Goal: Use online tool/utility: Use online tool/utility

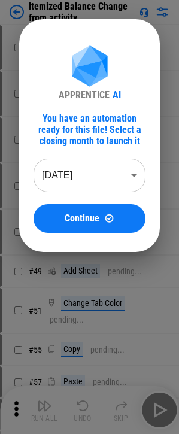
click at [95, 180] on body "Itemized Balance Change from activity # 27 Move Or Copy Sheet pending... # 34 R…" at bounding box center [89, 217] width 179 height 434
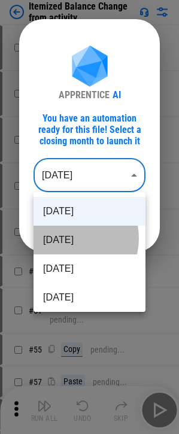
click at [69, 238] on li "[DATE]" at bounding box center [90, 240] width 112 height 29
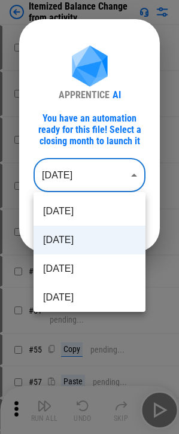
click at [81, 170] on body "Itemized Balance Change from activity # 27 Move Or Copy Sheet pending... # 34 R…" at bounding box center [89, 217] width 179 height 434
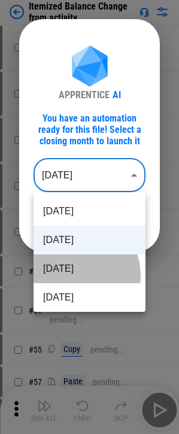
click at [70, 258] on li "[DATE]" at bounding box center [90, 268] width 112 height 29
type input "********"
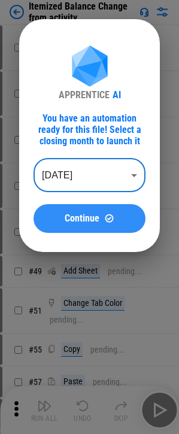
click at [89, 215] on span "Continue" at bounding box center [82, 219] width 35 height 10
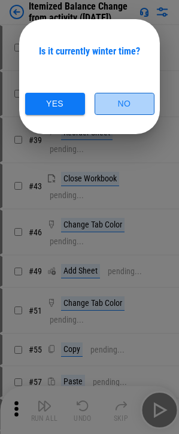
click at [116, 111] on button "No" at bounding box center [125, 104] width 60 height 22
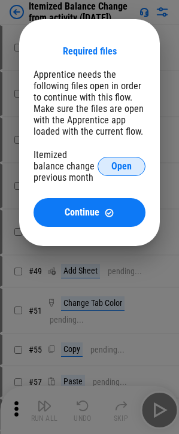
click at [124, 158] on button "Open" at bounding box center [122, 166] width 48 height 19
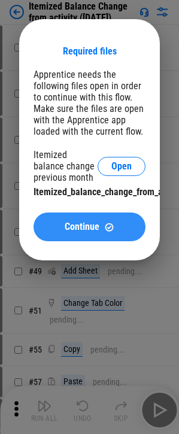
click at [97, 229] on span "Continue" at bounding box center [82, 227] width 35 height 10
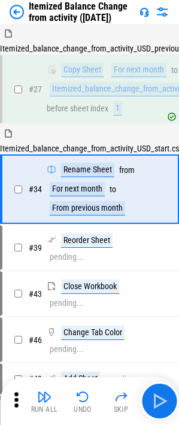
click at [154, 258] on img "button" at bounding box center [159, 400] width 19 height 19
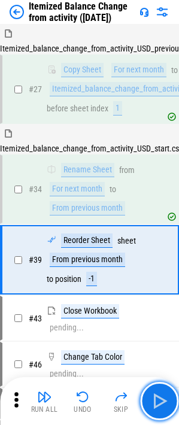
click at [154, 258] on img "button" at bounding box center [159, 400] width 19 height 19
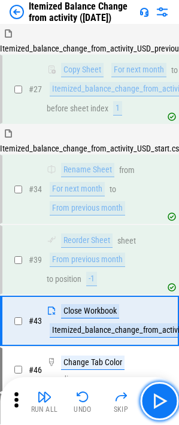
click at [154, 258] on img "button" at bounding box center [159, 400] width 19 height 19
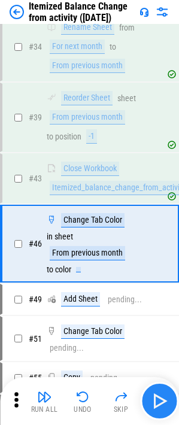
scroll to position [175, 0]
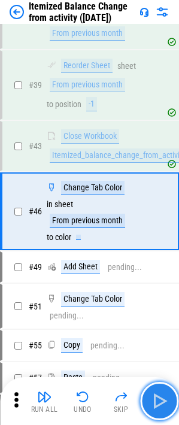
click at [156, 258] on img "button" at bounding box center [159, 400] width 19 height 19
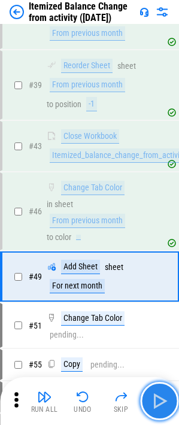
click at [156, 258] on img "button" at bounding box center [159, 400] width 19 height 19
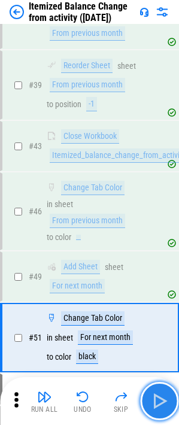
click at [156, 258] on img "button" at bounding box center [159, 400] width 19 height 19
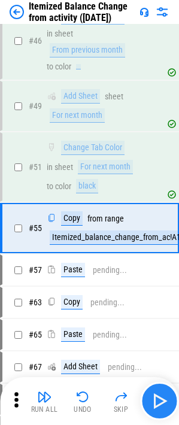
scroll to position [362, 0]
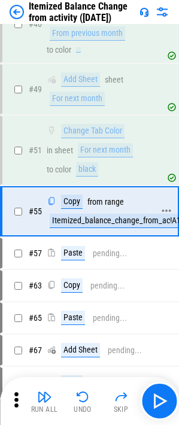
click at [119, 224] on div "Itemized_balance_change_from_ac!A1:BS1" at bounding box center [124, 221] width 148 height 14
click at [119, 222] on div "Itemized_balance_change_from_ac!A1:BS1" at bounding box center [124, 221] width 148 height 14
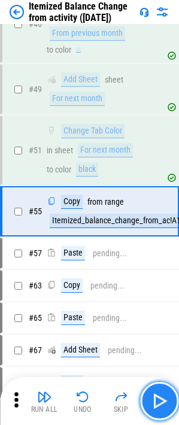
click at [166, 258] on img "button" at bounding box center [159, 400] width 19 height 19
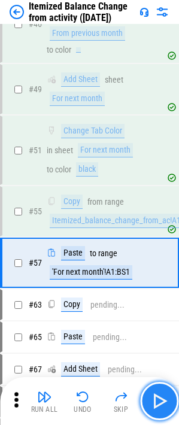
click at [166, 258] on img "button" at bounding box center [159, 400] width 19 height 19
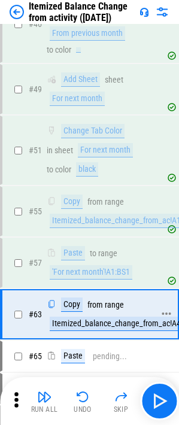
click at [139, 258] on div "Itemized_balance_change_from_ac!A40172:BS41433" at bounding box center [141, 323] width 182 height 14
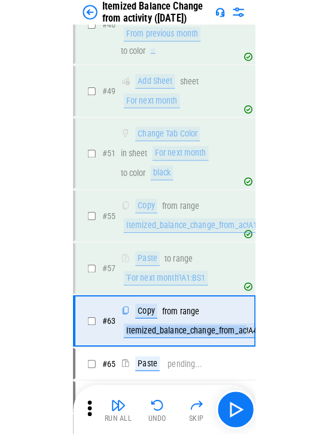
scroll to position [238, 0]
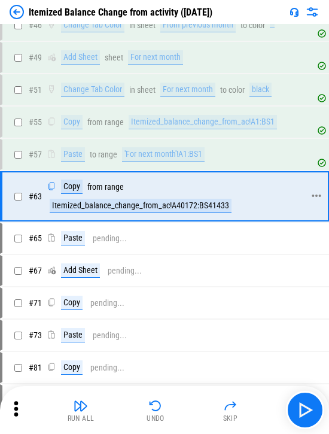
click at [187, 206] on div "Itemized_balance_change_from_ac!A40172:BS41433" at bounding box center [141, 206] width 182 height 14
click at [16, 258] on icon at bounding box center [16, 408] width 4 height 15
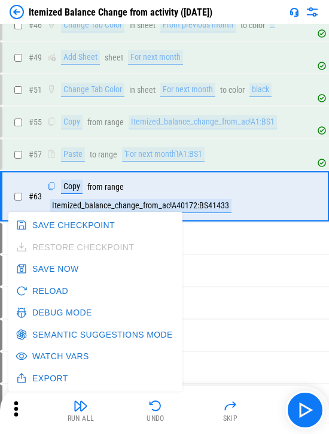
click at [62, 258] on button "Debug Mode" at bounding box center [55, 313] width 84 height 22
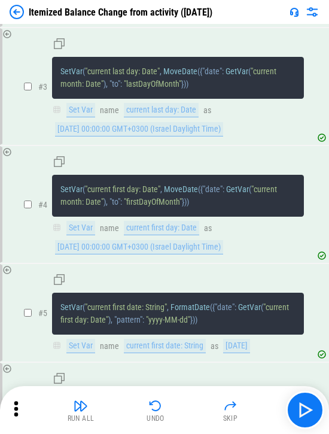
scroll to position [4726, 0]
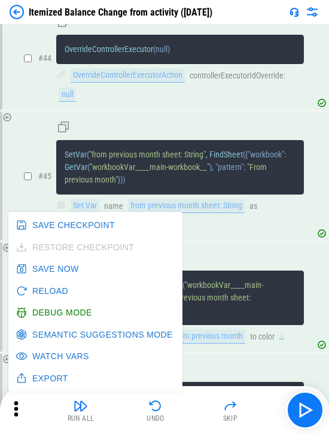
click at [187, 232] on div "SetVar ( "from previous month sheet: String" , FindSheet ( { "workbook" : GetVa…" at bounding box center [180, 176] width 248 height 112
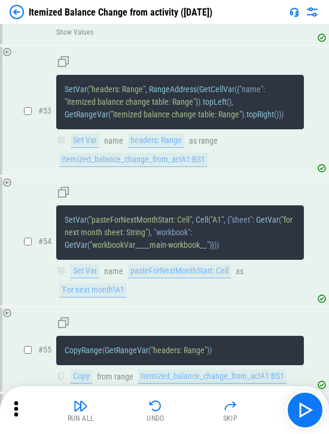
scroll to position [5743, 0]
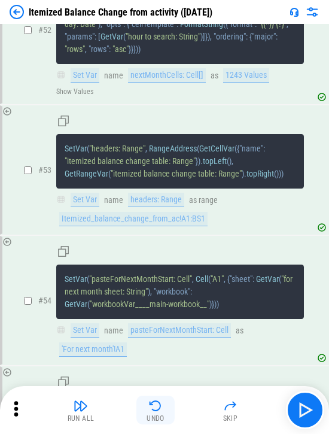
click at [173, 258] on button "Undo" at bounding box center [155, 409] width 38 height 29
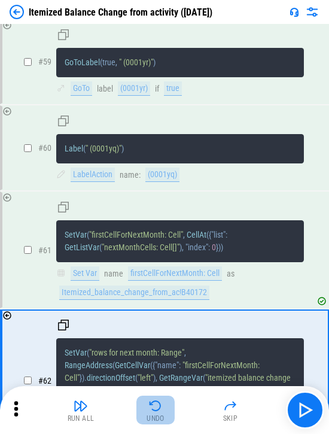
click at [173, 258] on button "Undo" at bounding box center [155, 409] width 38 height 29
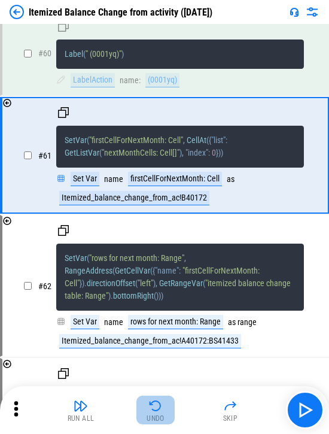
click at [173, 258] on button "Undo" at bounding box center [155, 409] width 38 height 29
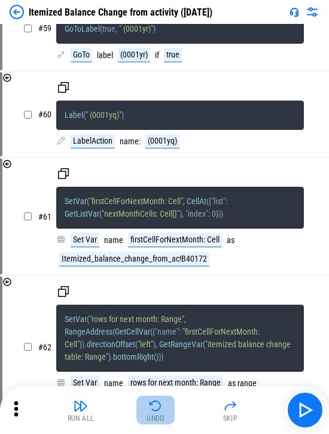
click at [173, 258] on button "Undo" at bounding box center [155, 409] width 38 height 29
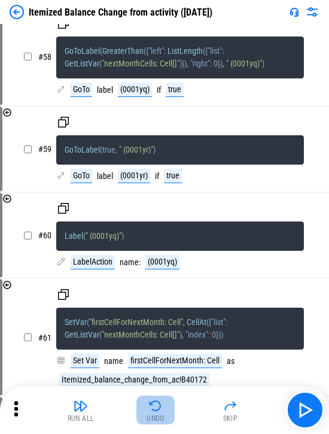
click at [173, 258] on button "Undo" at bounding box center [155, 409] width 38 height 29
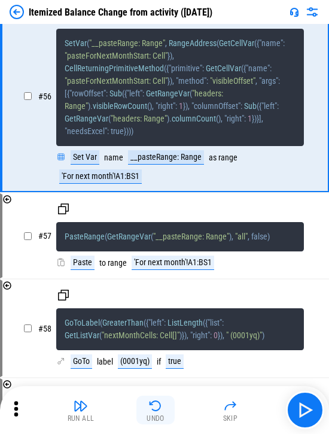
scroll to position [6153, 0]
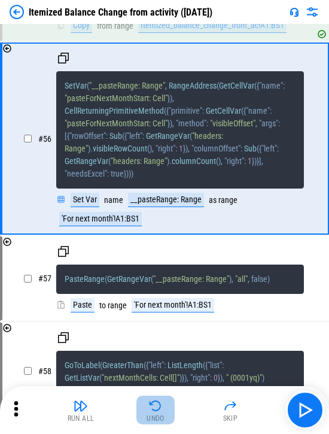
click at [173, 258] on button "Undo" at bounding box center [155, 409] width 38 height 29
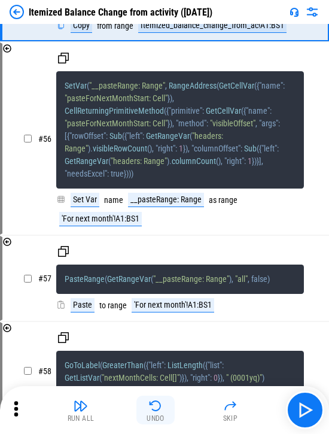
click at [173, 258] on button "Undo" at bounding box center [155, 409] width 38 height 29
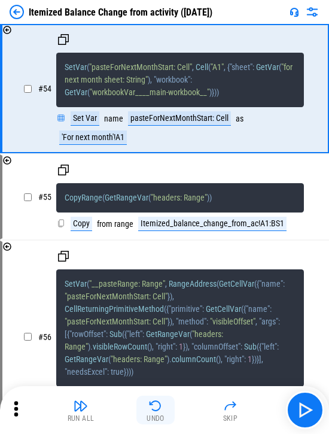
scroll to position [5903, 0]
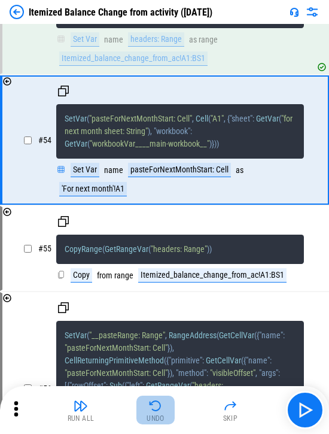
click at [173, 258] on button "Undo" at bounding box center [155, 409] width 38 height 29
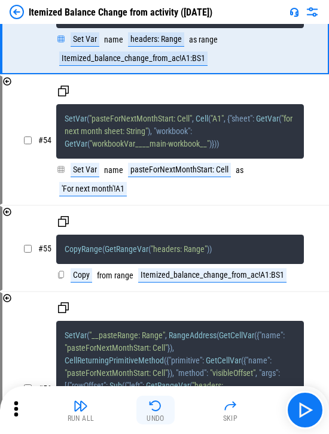
click at [173, 258] on button "Undo" at bounding box center [155, 409] width 38 height 29
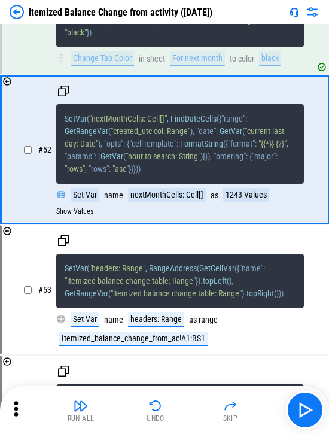
scroll to position [5603, 0]
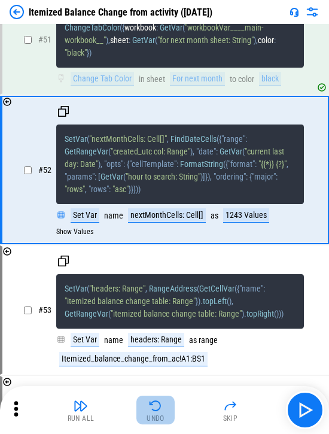
click at [157, 258] on img "button" at bounding box center [155, 405] width 14 height 14
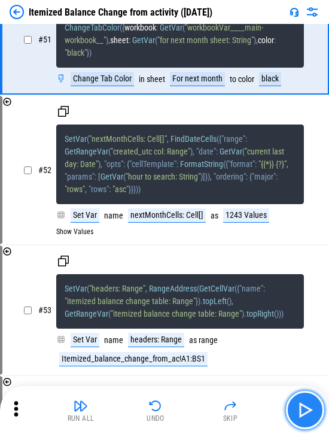
click at [187, 258] on img "button" at bounding box center [305, 409] width 19 height 19
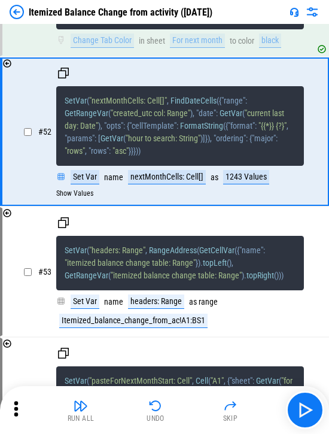
scroll to position [5663, 0]
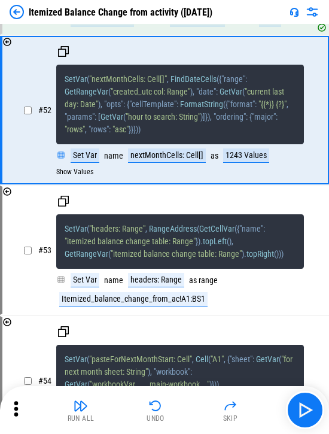
click at [187, 163] on div "1243 Values" at bounding box center [246, 155] width 46 height 14
click at [84, 176] on button "Show Values" at bounding box center [74, 172] width 37 height 8
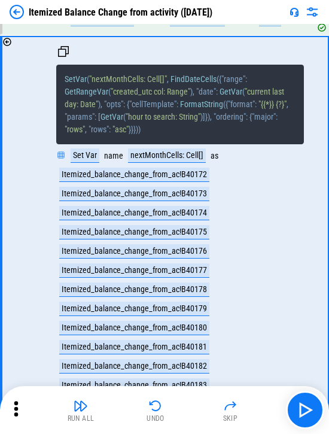
click at [159, 182] on div "Itemized_balance_change_from_ac!B40172" at bounding box center [134, 175] width 150 height 14
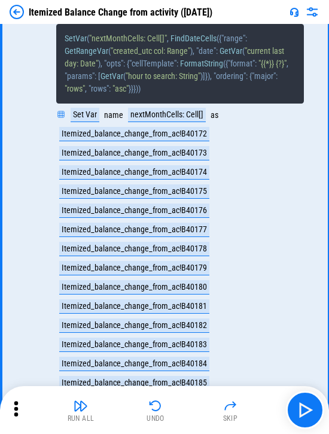
scroll to position [5723, 0]
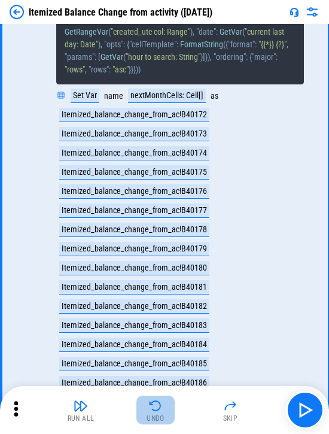
click at [154, 258] on img "button" at bounding box center [155, 405] width 14 height 14
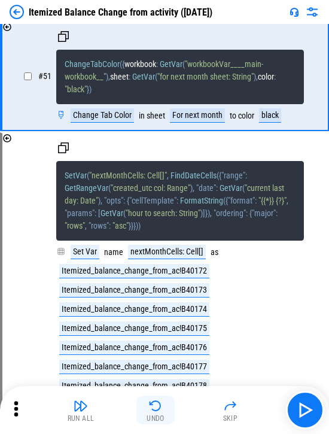
scroll to position [5501, 0]
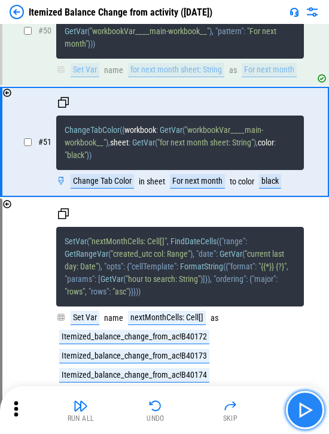
click at [187, 258] on img "button" at bounding box center [305, 409] width 19 height 19
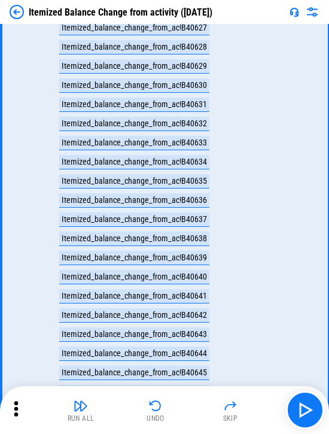
scroll to position [14283, 0]
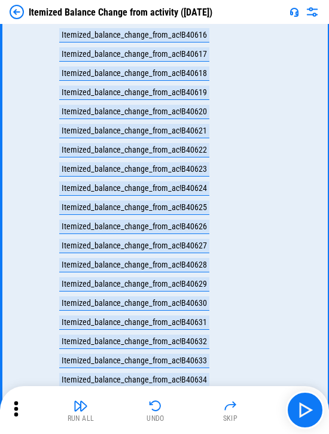
click at [177, 42] on div "Itemized_balance_change_from_ac!B40616" at bounding box center [134, 35] width 150 height 14
click at [187, 258] on img "button" at bounding box center [305, 409] width 19 height 19
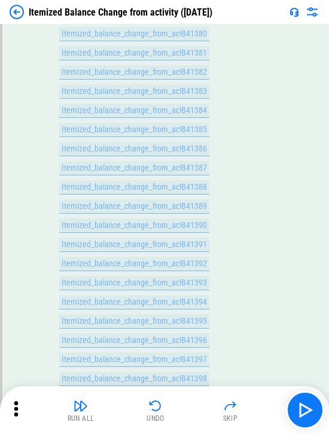
scroll to position [29535, 0]
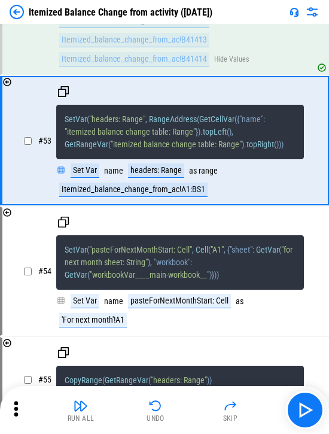
click at [187, 66] on div "Itemized_balance_change_from_ac!B41414" at bounding box center [134, 59] width 150 height 14
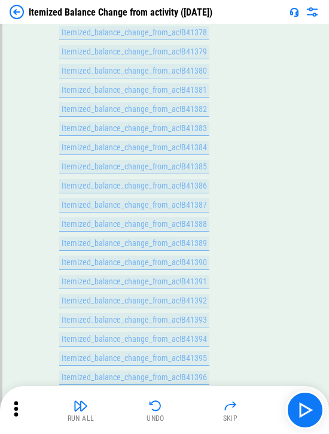
scroll to position [29464, 0]
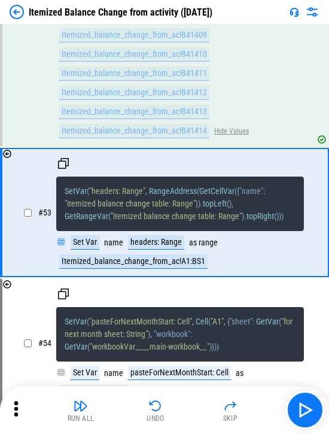
click at [187, 135] on button "Hide Values" at bounding box center [231, 131] width 35 height 8
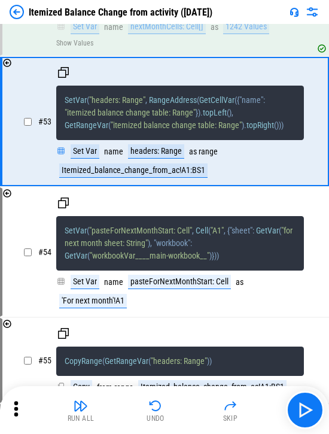
scroll to position [5724, 0]
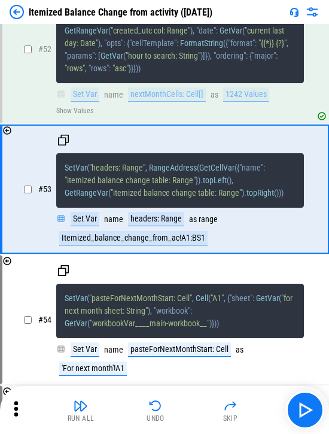
click at [187, 102] on div "1242 Values" at bounding box center [246, 94] width 46 height 14
click at [85, 115] on button "Show Values" at bounding box center [74, 110] width 37 height 8
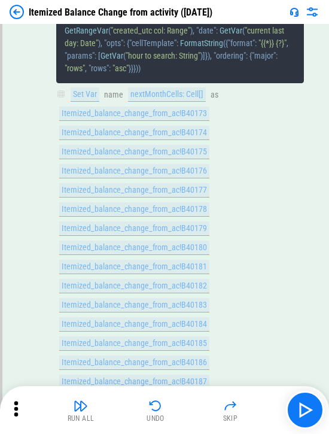
click at [108, 121] on div "Itemized_balance_change_from_ac!B40173" at bounding box center [134, 113] width 150 height 14
click at [156, 258] on div "Undo" at bounding box center [156, 418] width 18 height 7
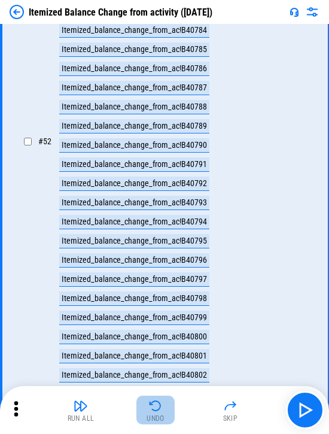
click at [147, 258] on button "Undo" at bounding box center [155, 409] width 38 height 29
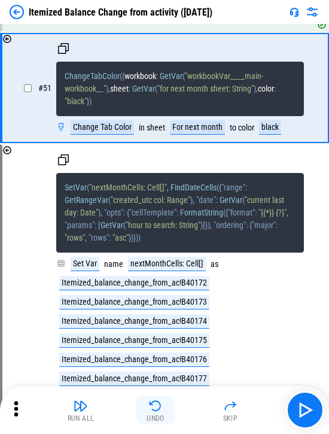
scroll to position [5501, 0]
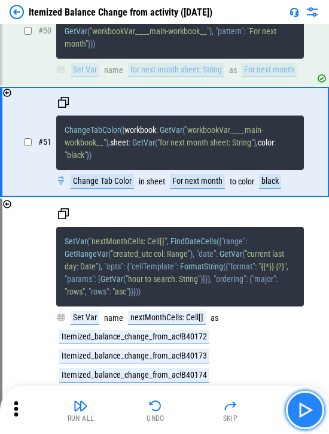
click at [187, 258] on img "button" at bounding box center [305, 409] width 19 height 19
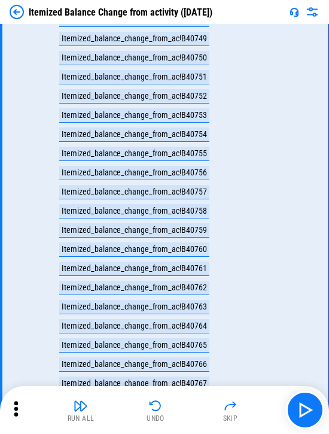
scroll to position [17523, 0]
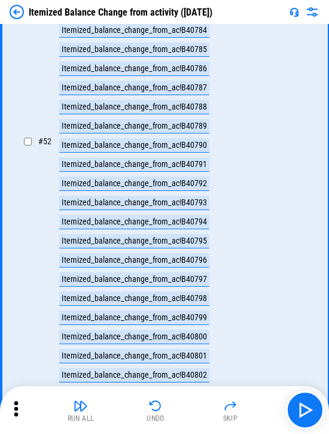
click at [172, 191] on div "Itemized_balance_change_from_ac!B40792" at bounding box center [134, 183] width 150 height 14
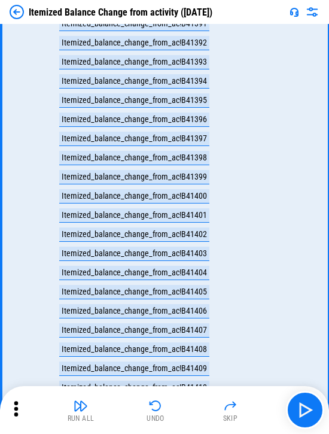
scroll to position [29580, 0]
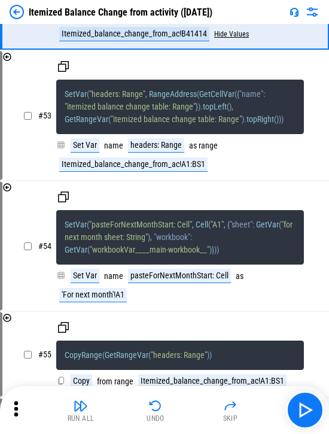
click at [187, 38] on button "Hide Values" at bounding box center [231, 34] width 35 height 8
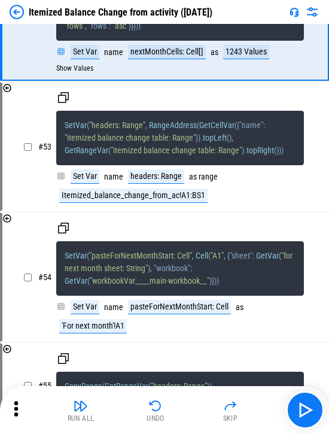
scroll to position [5729, 0]
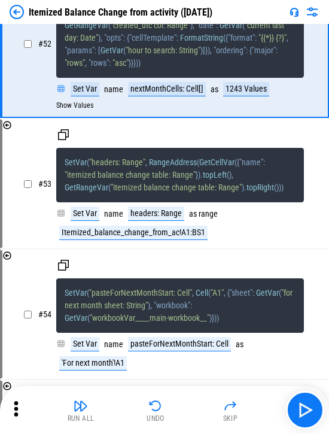
click at [187, 96] on div "1243 Values" at bounding box center [246, 89] width 46 height 14
click at [72, 109] on button "Show Values" at bounding box center [74, 105] width 37 height 8
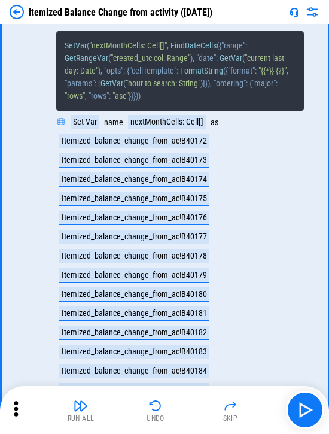
scroll to position [5669, 0]
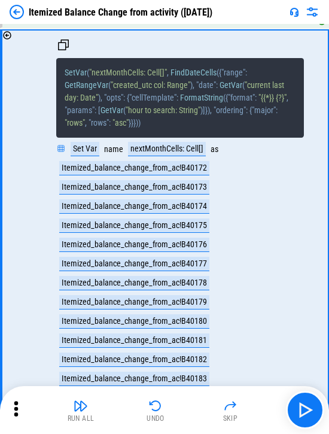
click at [176, 175] on div "Itemized_balance_change_from_ac!B40172" at bounding box center [134, 168] width 150 height 14
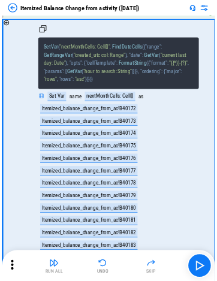
scroll to position [7498, 0]
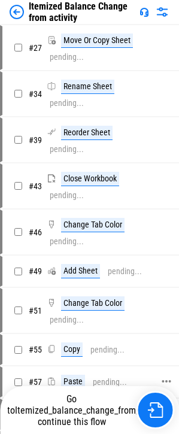
scroll to position [60, 0]
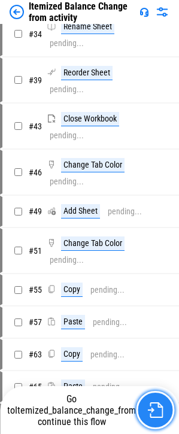
click at [157, 416] on img "button" at bounding box center [155, 410] width 16 height 16
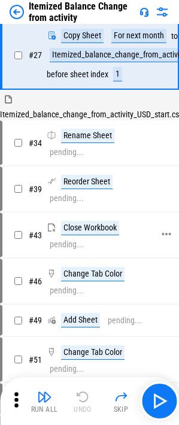
scroll to position [0, 0]
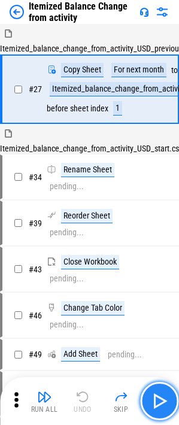
click at [154, 404] on img "button" at bounding box center [159, 400] width 19 height 19
